Goal: Information Seeking & Learning: Learn about a topic

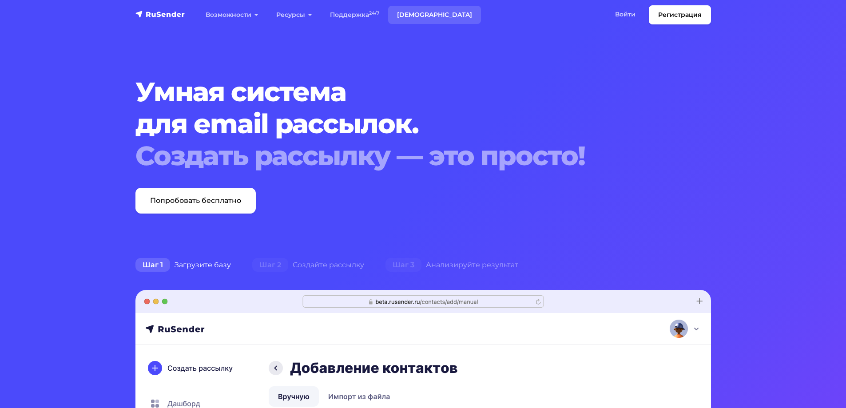
click at [415, 15] on link "[DEMOGRAPHIC_DATA]" at bounding box center [434, 15] width 93 height 18
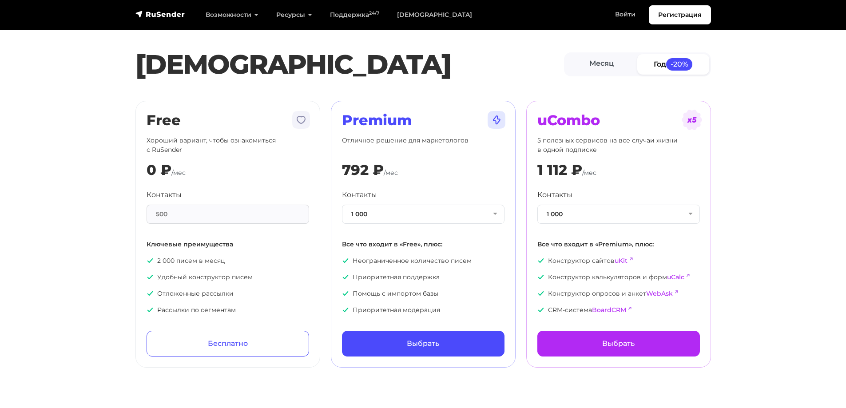
click at [194, 211] on div "500" at bounding box center [227, 214] width 162 height 19
click at [182, 214] on div "500" at bounding box center [227, 214] width 162 height 19
